Goal: Check status: Check status

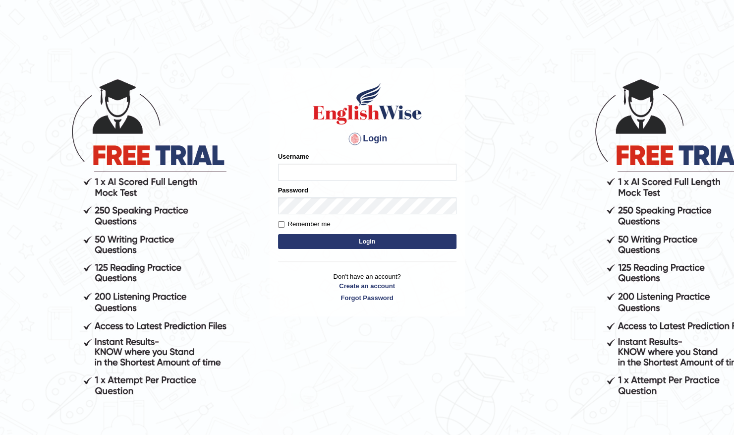
type input "Shilas"
click at [366, 242] on button "Login" at bounding box center [367, 241] width 179 height 15
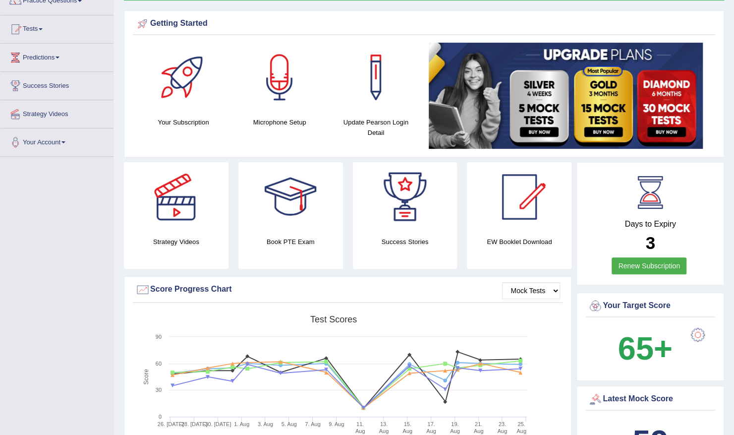
scroll to position [90, 0]
click at [37, 33] on link "Tests" at bounding box center [56, 28] width 113 height 25
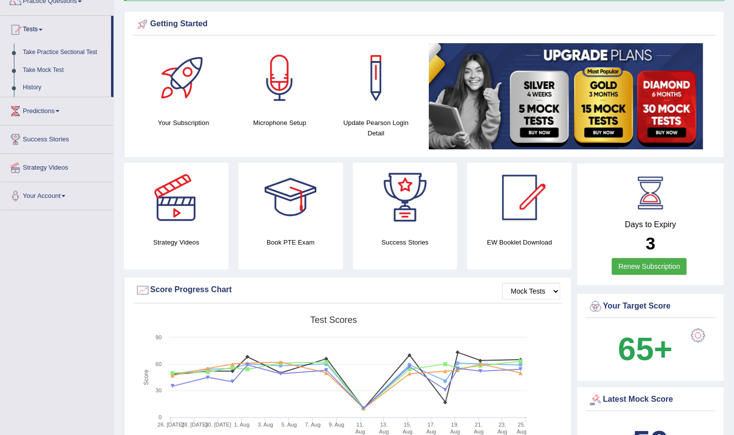
click at [34, 87] on link "History" at bounding box center [64, 88] width 93 height 18
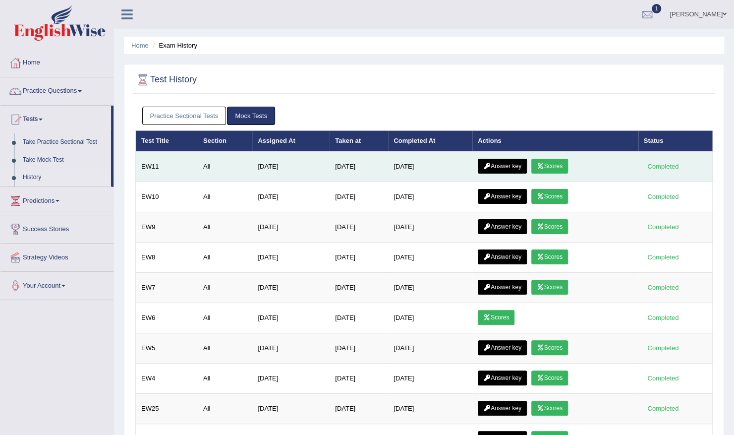
click at [496, 163] on link "Answer key" at bounding box center [502, 166] width 49 height 15
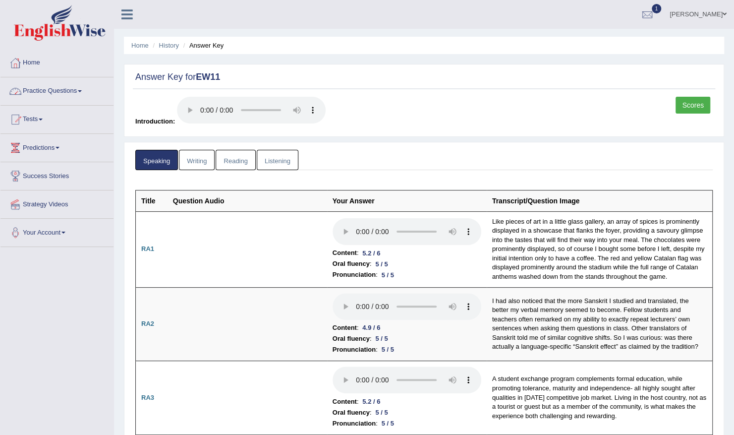
click at [193, 161] on link "Writing" at bounding box center [197, 160] width 36 height 20
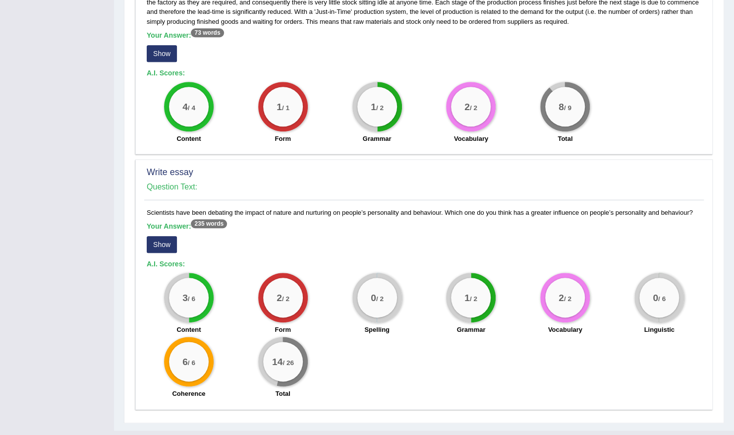
scroll to position [552, 0]
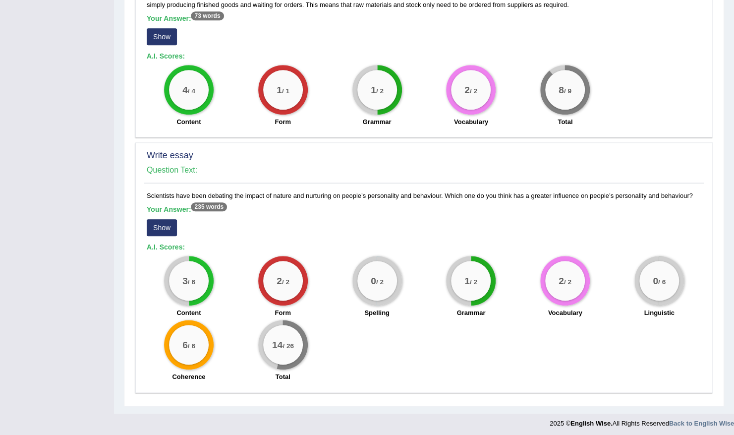
click at [161, 230] on button "Show" at bounding box center [162, 227] width 30 height 17
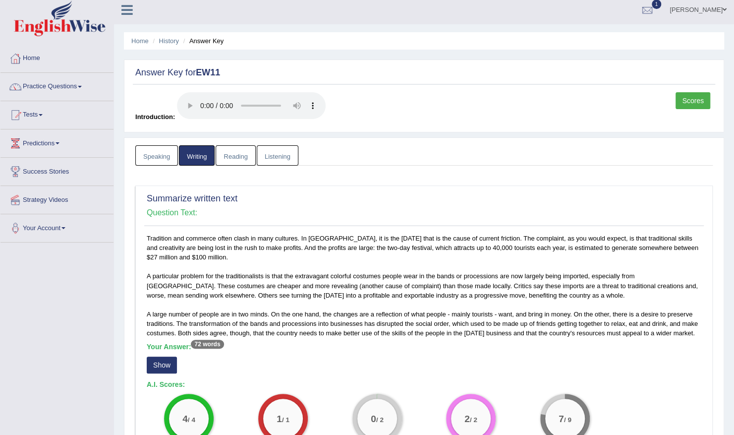
scroll to position [0, 0]
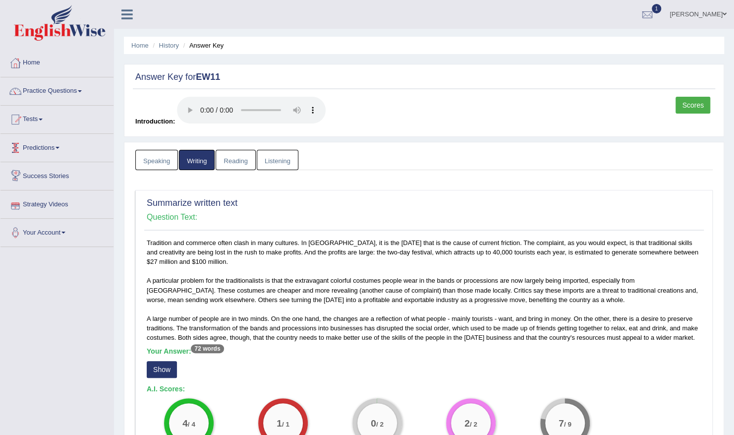
click at [232, 162] on link "Reading" at bounding box center [236, 160] width 40 height 20
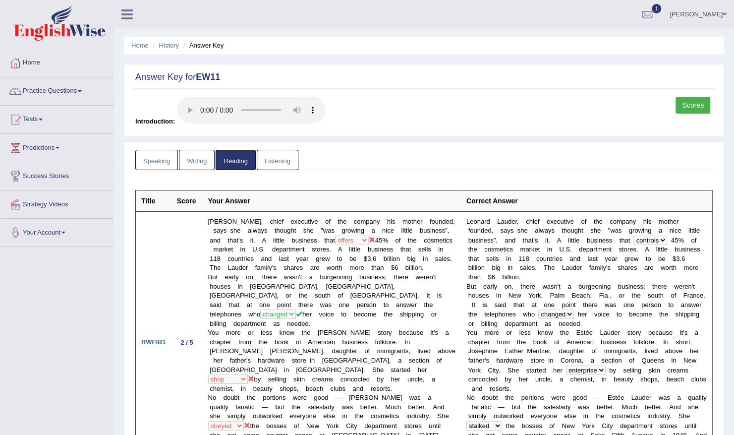
click at [271, 151] on link "Listening" at bounding box center [278, 160] width 42 height 20
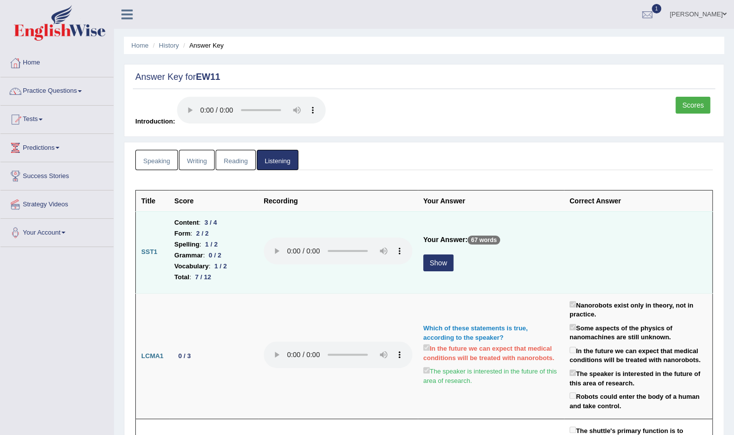
click at [439, 261] on button "Show" at bounding box center [439, 262] width 30 height 17
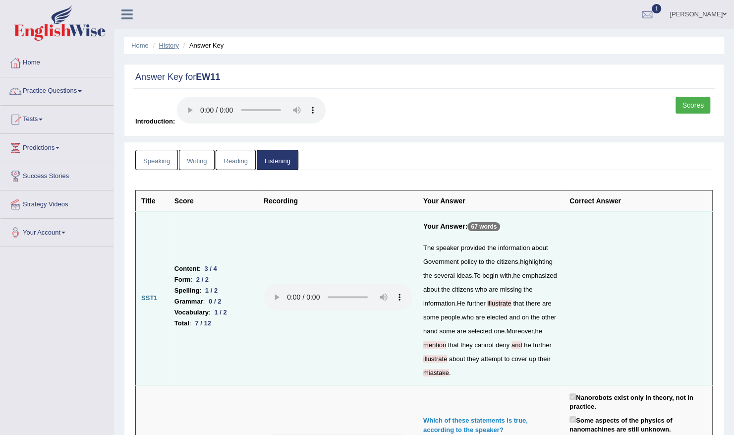
click at [169, 42] on link "History" at bounding box center [169, 45] width 20 height 7
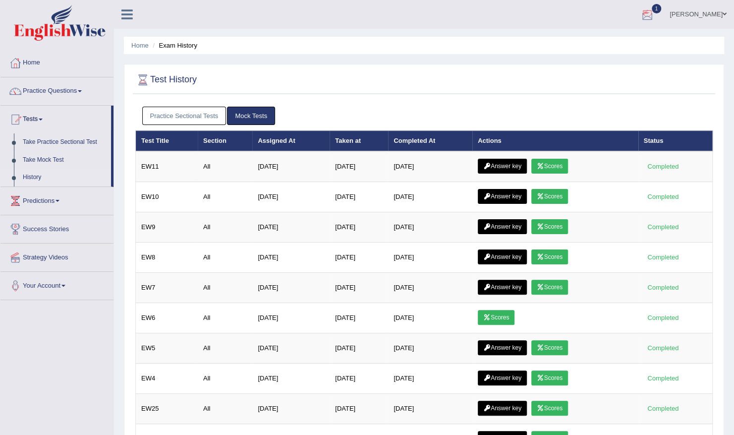
click at [655, 14] on div at bounding box center [647, 14] width 15 height 15
click at [600, 46] on span "Exam evaluated" at bounding box center [588, 50] width 132 height 8
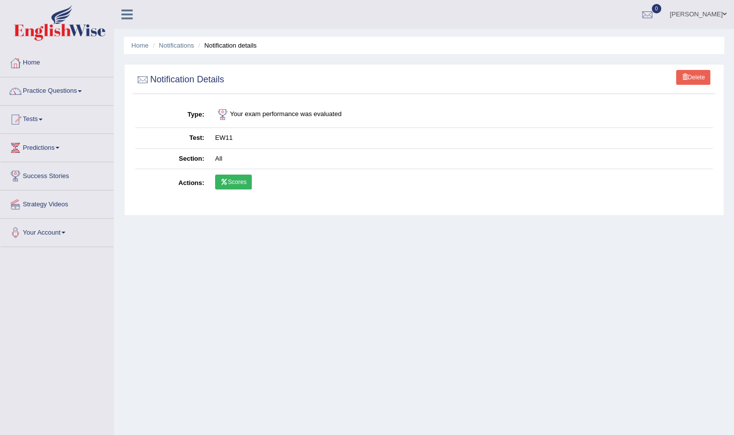
click at [229, 175] on link "Scores" at bounding box center [233, 182] width 37 height 15
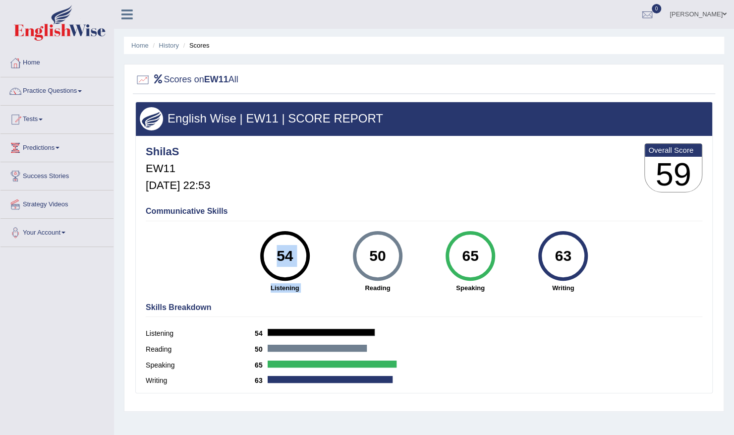
drag, startPoint x: 226, startPoint y: 290, endPoint x: 377, endPoint y: 258, distance: 154.0
click at [377, 258] on div "Communicative Skills 54 Listening 50 [GEOGRAPHIC_DATA] 65 Speaking 63 Writing" at bounding box center [424, 249] width 562 height 94
click at [593, 364] on div "Speaking 65" at bounding box center [424, 367] width 557 height 16
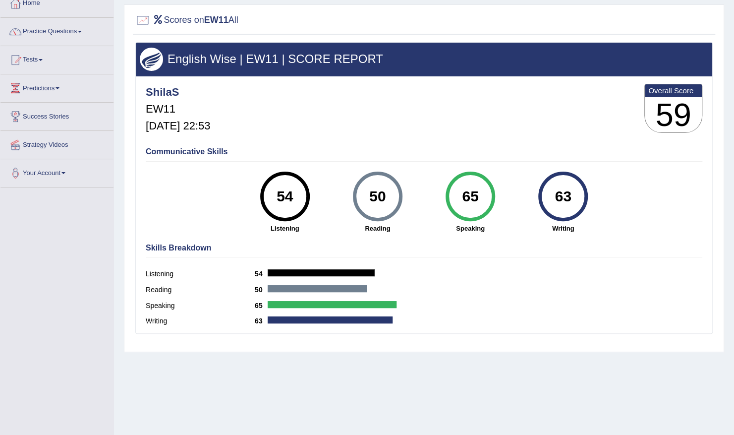
scroll to position [40, 0]
